Goal: Information Seeking & Learning: Learn about a topic

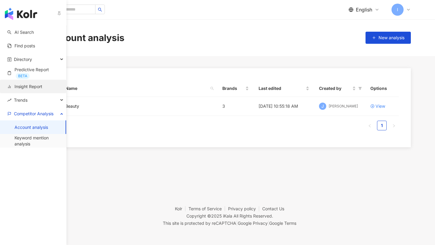
click at [35, 84] on link "Insight Report" at bounding box center [24, 87] width 35 height 6
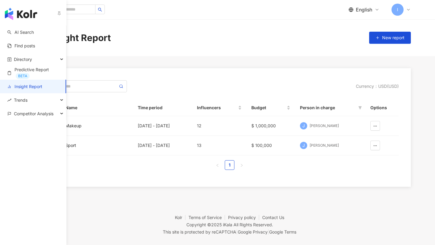
click at [33, 86] on link "Insight Report" at bounding box center [24, 87] width 35 height 6
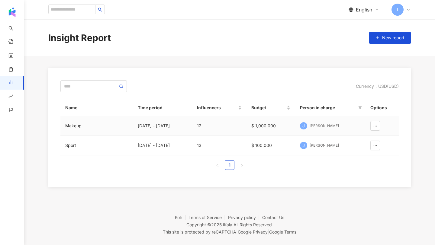
click at [312, 126] on div "J Jennifer Wen" at bounding box center [330, 125] width 61 height 9
click at [76, 125] on div "Makeup" at bounding box center [96, 126] width 63 height 7
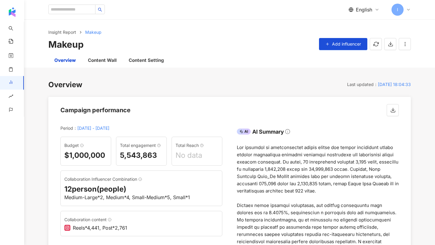
click at [123, 171] on div "Collaboration Influencer Combination 12 person(people) Medium-Large*2, Medium*4…" at bounding box center [141, 189] width 162 height 36
click at [319, 178] on div at bounding box center [318, 205] width 162 height 123
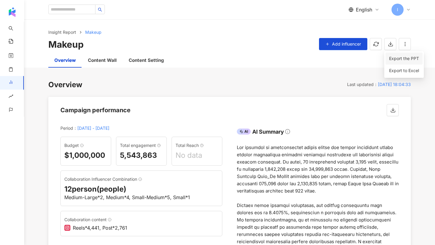
click at [394, 59] on span "Export the PPT" at bounding box center [404, 58] width 30 height 7
click at [401, 58] on div "Overview Content Wall Content Setting" at bounding box center [229, 60] width 387 height 15
click at [345, 94] on div "Overview Last updated ： 2025/10/09 18:04:33 Campaign performance Period ： 10/31…" at bounding box center [229, 212] width 363 height 264
click at [390, 43] on icon "button" at bounding box center [390, 43] width 5 height 5
click at [391, 44] on polyline "button" at bounding box center [391, 44] width 2 height 1
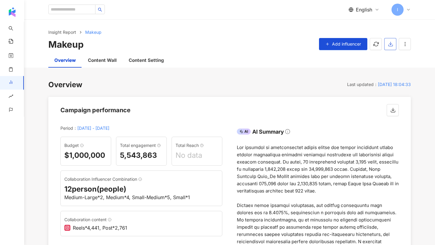
click at [390, 44] on polyline "button" at bounding box center [391, 44] width 2 height 1
click at [399, 57] on span "Export the PPT" at bounding box center [404, 58] width 30 height 7
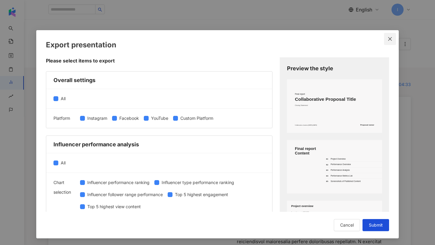
click at [391, 37] on icon "close" at bounding box center [390, 39] width 5 height 5
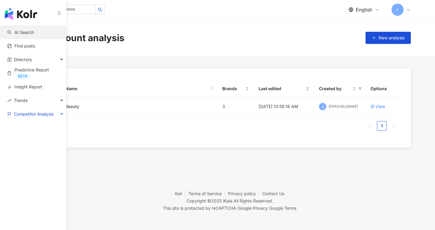
click at [15, 34] on link "AI Search" at bounding box center [20, 32] width 27 height 6
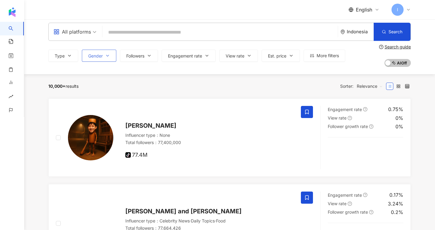
scroll to position [0, 0]
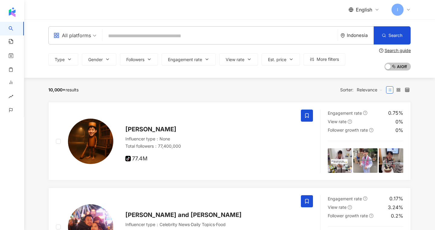
click at [156, 39] on input "search" at bounding box center [220, 35] width 231 height 11
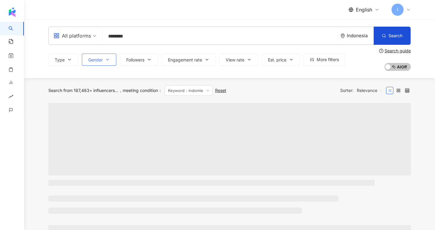
type input "*******"
click at [94, 60] on span "Gender" at bounding box center [95, 59] width 15 height 5
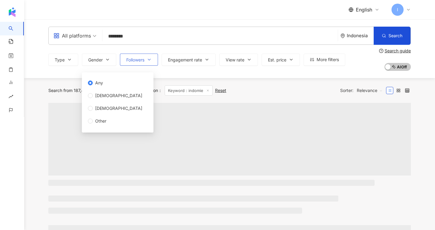
click at [136, 59] on span "Followers" at bounding box center [135, 59] width 18 height 5
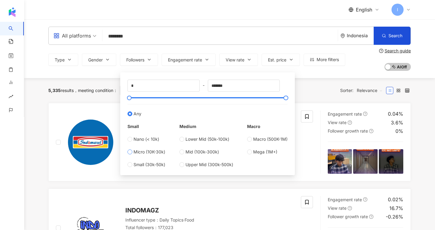
click at [141, 151] on span "Micro (10K-30k)" at bounding box center [150, 151] width 32 height 7
type input "*****"
type input "*******"
drag, startPoint x: 137, startPoint y: 98, endPoint x: 295, endPoint y: 100, distance: 157.8
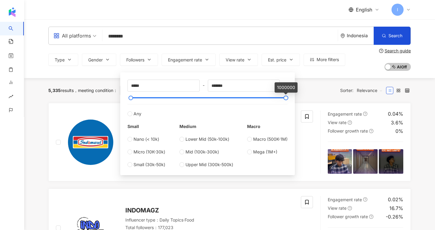
click at [309, 96] on div "5,335 results meeting condition ： Keyword：indomie Reset Sorter: Relevance" at bounding box center [229, 90] width 363 height 25
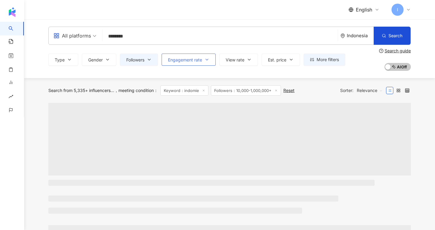
click at [202, 57] on span "Engagement rate" at bounding box center [185, 59] width 34 height 5
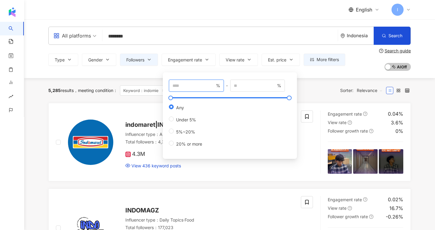
click at [193, 85] on input "number" at bounding box center [194, 85] width 42 height 7
type input "*"
click at [318, 95] on div "5,285 results meeting condition ： Keyword：indomie Followers：10,000-1,000,000+ R…" at bounding box center [229, 90] width 363 height 10
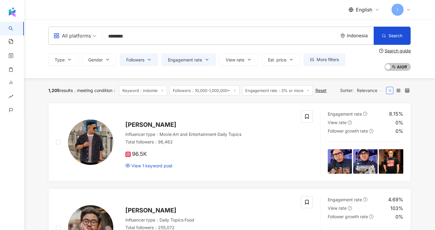
click at [83, 43] on span at bounding box center [74, 36] width 43 height 18
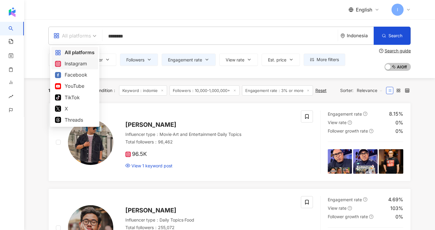
click at [81, 65] on div "Instagram" at bounding box center [75, 64] width 40 height 8
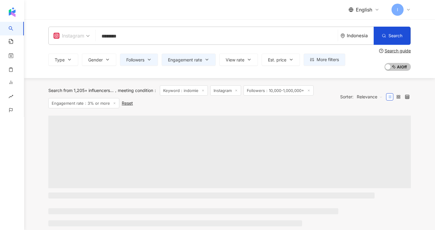
click at [79, 37] on div "Instagram" at bounding box center [68, 36] width 31 height 10
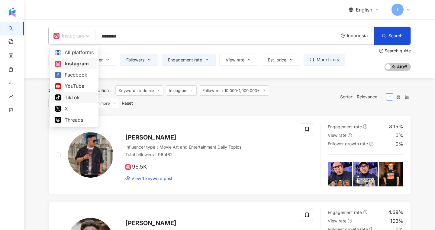
click at [71, 100] on div "TikTok" at bounding box center [74, 98] width 39 height 8
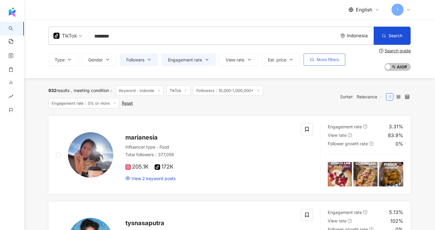
click at [322, 60] on span "More filters" at bounding box center [328, 59] width 22 height 5
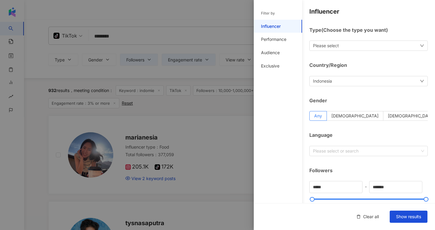
click at [328, 79] on div "Indonesia" at bounding box center [322, 81] width 19 height 7
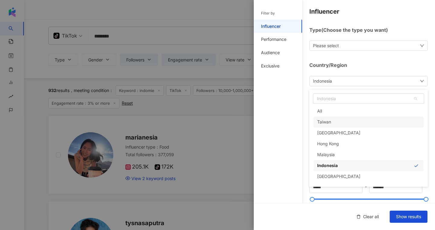
click at [277, 102] on div "Filter by Influencer Performance Audience Exclusive" at bounding box center [278, 118] width 48 height 222
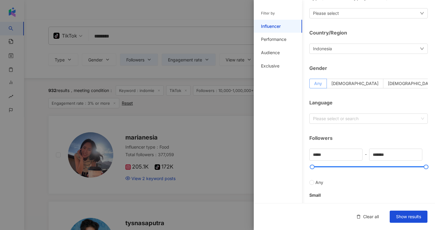
scroll to position [31, 0]
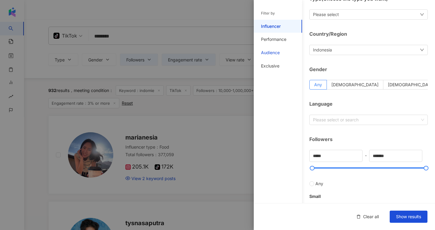
click at [279, 54] on div "Audience" at bounding box center [270, 53] width 19 height 6
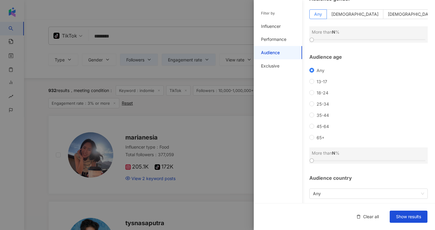
click at [198, 106] on div at bounding box center [217, 115] width 435 height 230
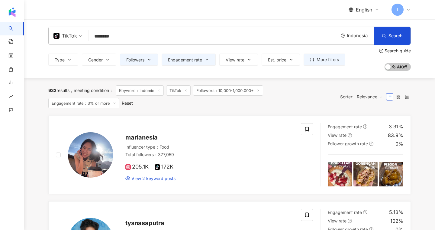
click at [100, 34] on input "*******" at bounding box center [213, 36] width 244 height 11
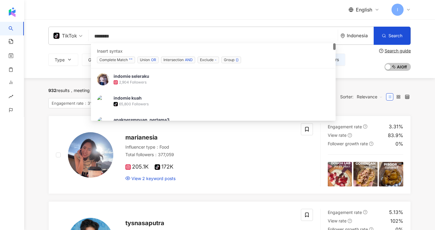
click at [100, 34] on input "*******" at bounding box center [213, 36] width 244 height 11
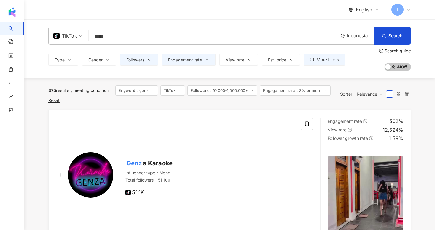
click at [374, 95] on span "Relevance" at bounding box center [370, 94] width 26 height 10
type input "****"
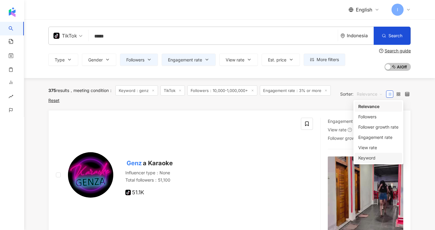
click at [372, 158] on div "Keyword" at bounding box center [378, 157] width 40 height 7
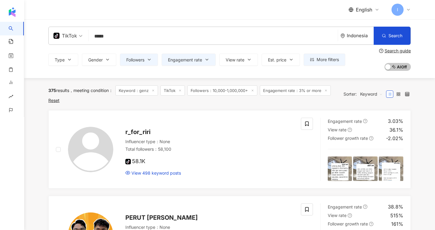
click at [60, 38] on div "TikTok" at bounding box center [65, 36] width 24 height 10
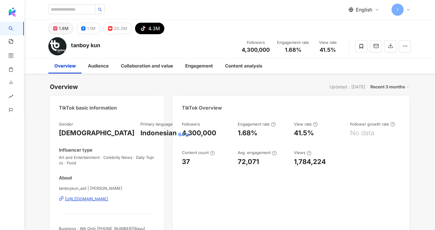
click at [65, 27] on div "1.8M" at bounding box center [64, 28] width 10 height 8
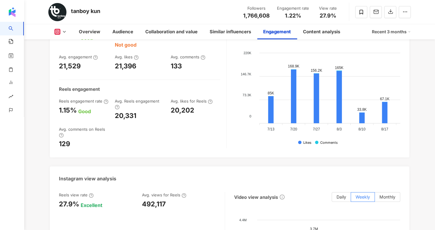
scroll to position [1249, 0]
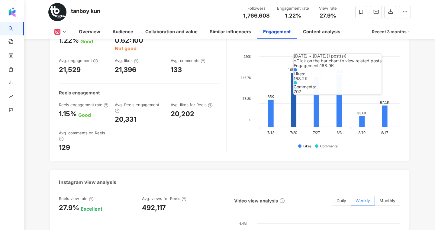
click at [293, 110] on icon at bounding box center [293, 100] width 5 height 54
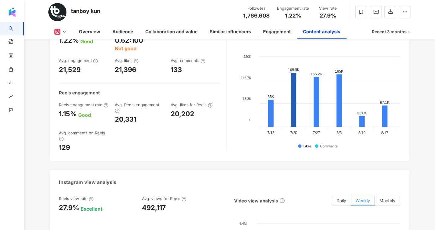
scroll to position [1874, 0]
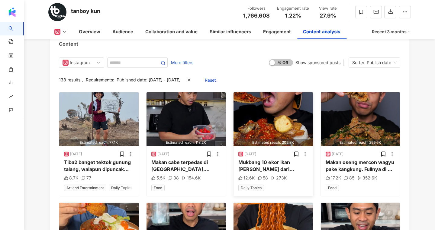
click at [294, 106] on img "button" at bounding box center [273, 119] width 79 height 54
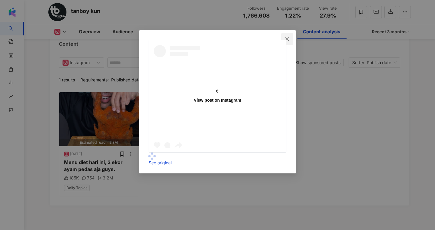
click at [290, 38] on icon "close" at bounding box center [287, 39] width 5 height 5
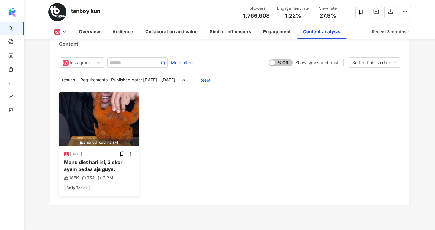
click at [102, 171] on div "Menu diet hari ini, 2 ekor ayam pedas aja guys." at bounding box center [99, 166] width 70 height 14
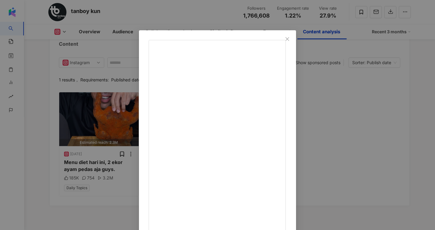
click at [398, 131] on div "tanboy kun 7/21/25 Menu diet hari ini, 2 ekor ayam pedas aja guys. 185K 754 3.2…" at bounding box center [217, 115] width 435 height 230
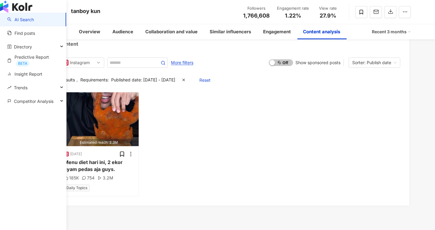
click at [20, 23] on link "AI Search" at bounding box center [20, 20] width 27 height 6
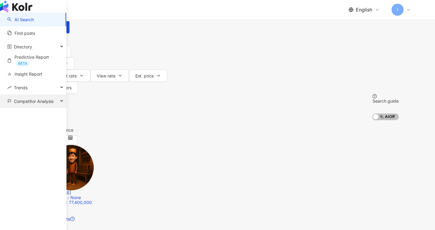
click at [22, 108] on span "Competitor Analysis" at bounding box center [34, 101] width 40 height 14
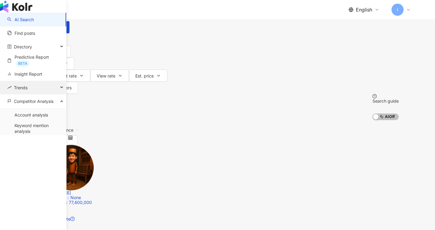
click at [24, 94] on span "Trends" at bounding box center [21, 88] width 14 height 14
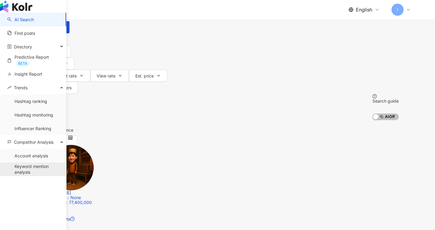
click at [29, 175] on link "Keyword mention analysis" at bounding box center [38, 169] width 47 height 12
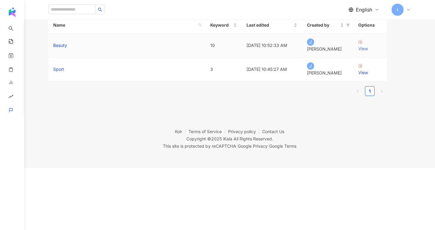
click at [378, 52] on div "View" at bounding box center [370, 48] width 24 height 7
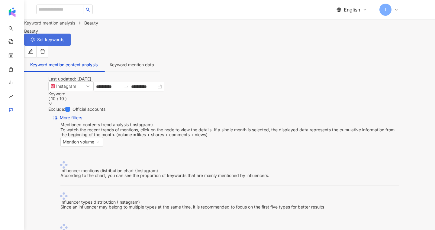
click at [64, 42] on span "Set keywords" at bounding box center [50, 39] width 27 height 5
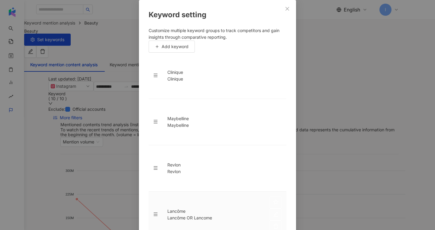
scroll to position [39, 0]
click at [273, 165] on icon "edit" at bounding box center [275, 167] width 5 height 5
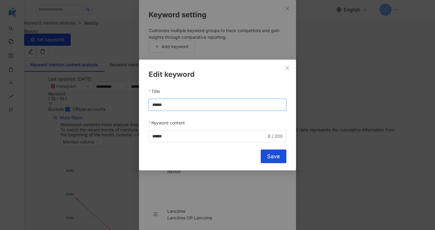
click at [161, 107] on input "******" at bounding box center [218, 105] width 138 height 12
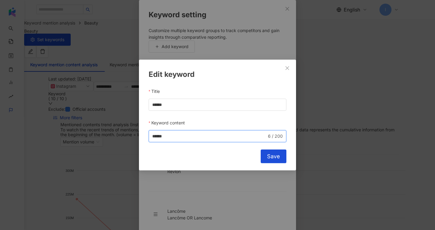
click at [165, 133] on input "******" at bounding box center [209, 136] width 115 height 7
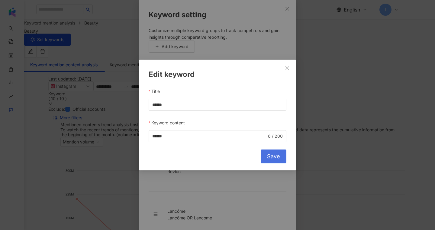
click at [265, 157] on button "Save" at bounding box center [274, 156] width 26 height 14
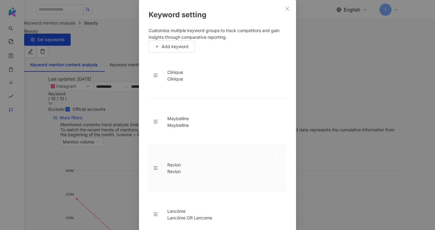
scroll to position [131, 0]
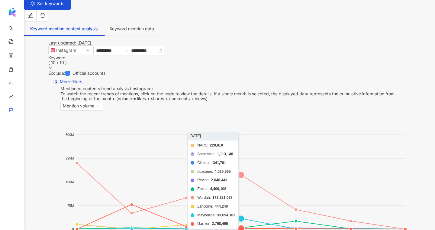
scroll to position [42, 0]
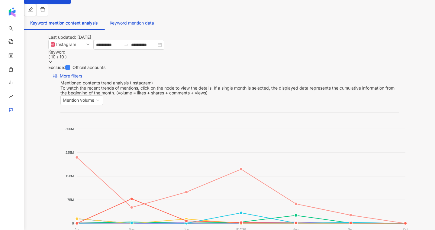
click at [154, 21] on div "Keyword mention data" at bounding box center [132, 23] width 44 height 7
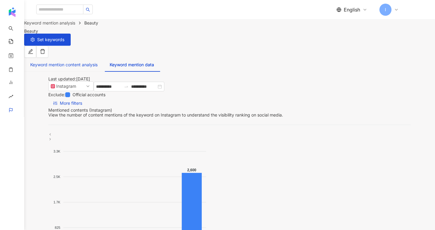
click at [98, 61] on div "Keyword mention content analysis" at bounding box center [63, 64] width 67 height 7
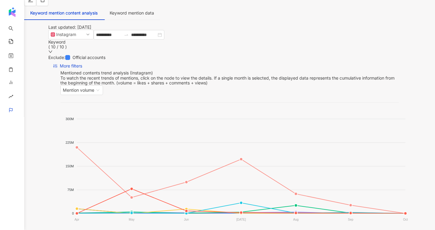
scroll to position [136, 0]
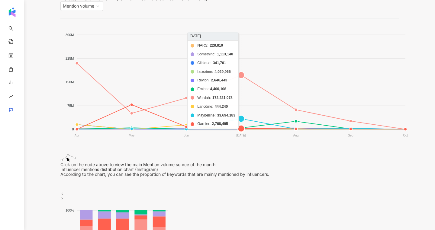
click at [237, 77] on foreignobject "NARS Somethinc Clinique Luxcrime Revlon Emina Wardah Lancôme Maybelline Garnier" at bounding box center [234, 86] width 348 height 121
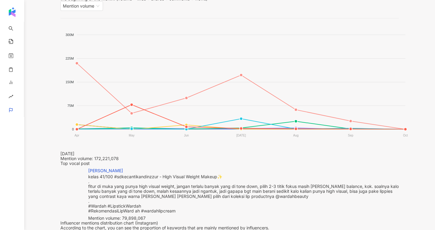
scroll to position [173, 0]
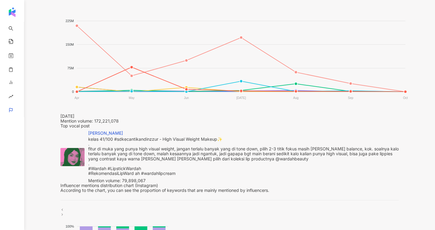
click at [85, 148] on img at bounding box center [72, 157] width 24 height 18
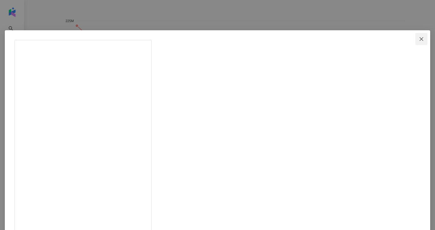
click at [419, 37] on icon "close" at bounding box center [421, 39] width 5 height 5
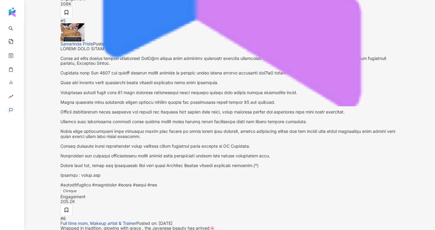
scroll to position [1382, 0]
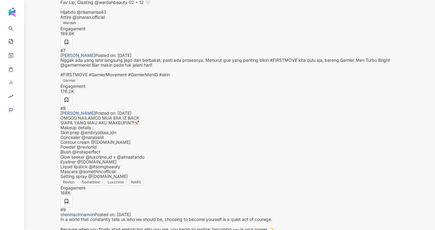
scroll to position [1645, 0]
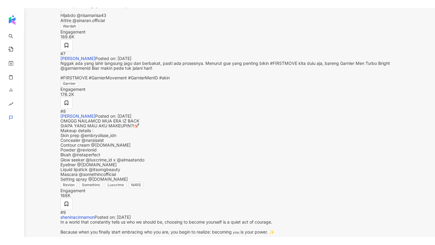
scroll to position [1679, 0]
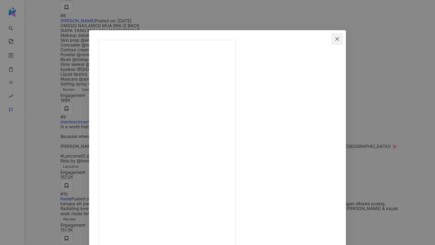
click at [340, 39] on icon "close" at bounding box center [337, 39] width 5 height 5
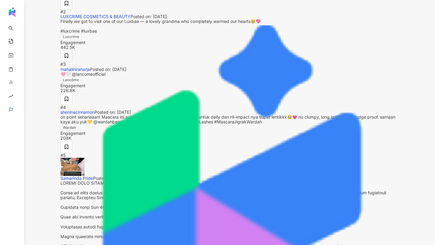
scroll to position [1350, 0]
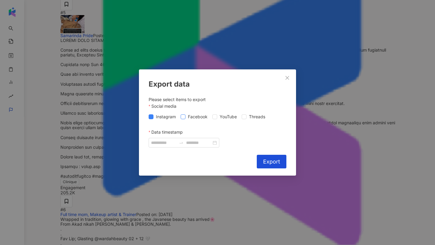
click at [187, 119] on span "Facebook" at bounding box center [198, 117] width 24 height 7
click at [217, 119] on span at bounding box center [214, 117] width 5 height 5
click at [246, 119] on span at bounding box center [244, 117] width 5 height 5
click at [163, 144] on input "Data timestamp" at bounding box center [163, 143] width 25 height 7
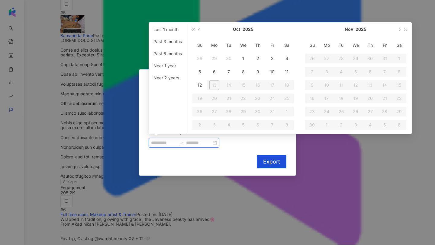
type input "**********"
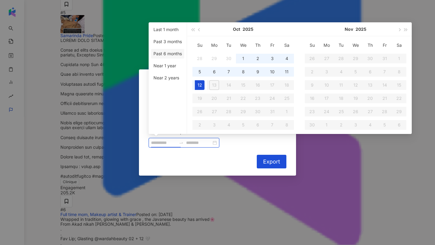
type input "**********"
click at [167, 69] on li "Near 1 year" at bounding box center [167, 66] width 33 height 10
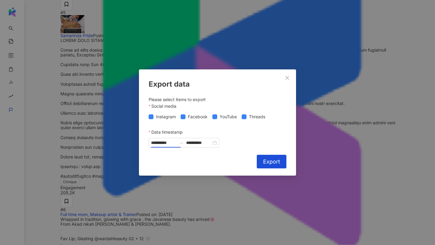
type input "**********"
click at [280, 157] on button "Export" at bounding box center [272, 162] width 30 height 14
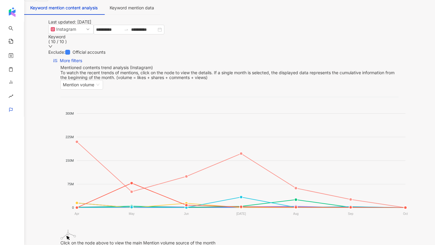
scroll to position [0, 0]
